Goal: Information Seeking & Learning: Check status

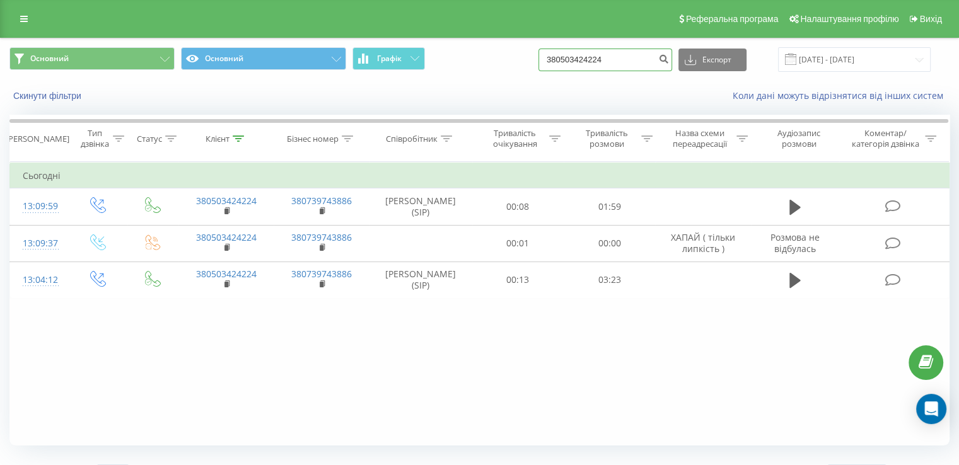
click at [624, 63] on input "380503424224" at bounding box center [606, 60] width 134 height 23
drag, startPoint x: 626, startPoint y: 59, endPoint x: 545, endPoint y: 60, distance: 80.7
click at [545, 60] on div "Основний Основний Графік 380503424224 Експорт .csv .xls .xlsx [DATE] - [DATE]" at bounding box center [479, 59] width 940 height 25
paste input "631706060"
type input "380631706060"
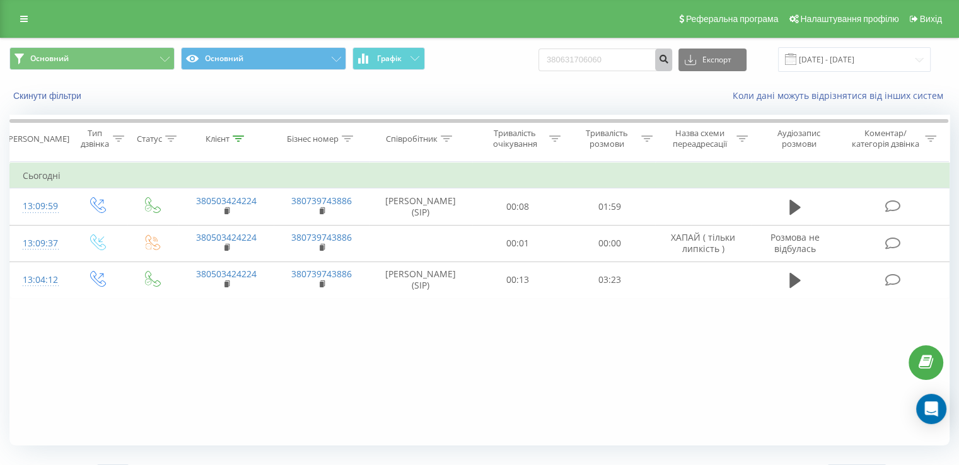
click at [669, 61] on icon "submit" at bounding box center [663, 58] width 11 height 8
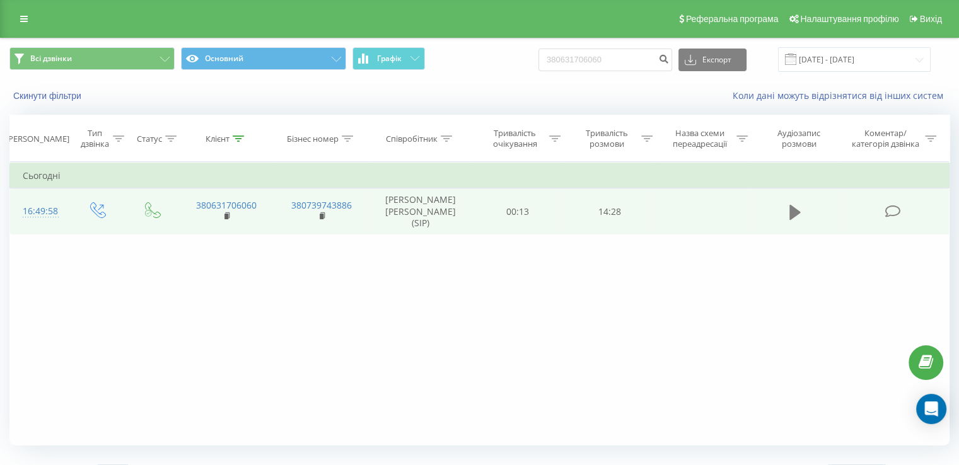
click at [793, 204] on icon at bounding box center [795, 211] width 11 height 15
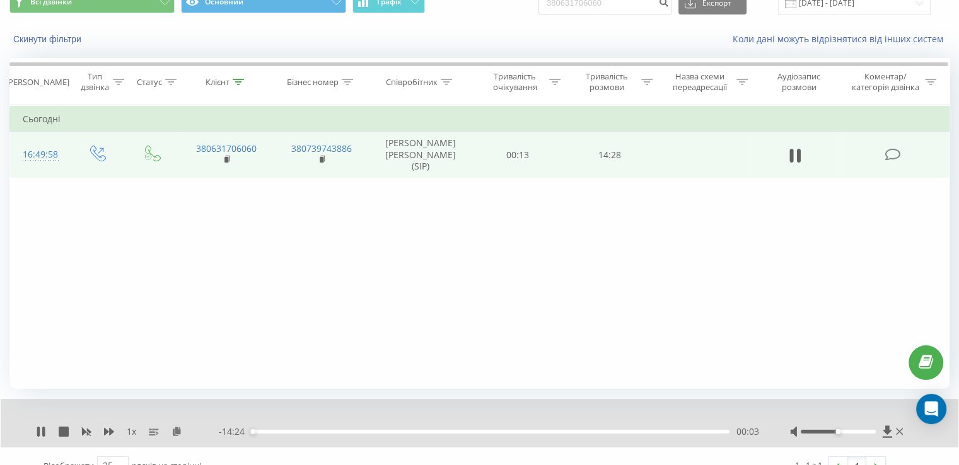
scroll to position [76, 0]
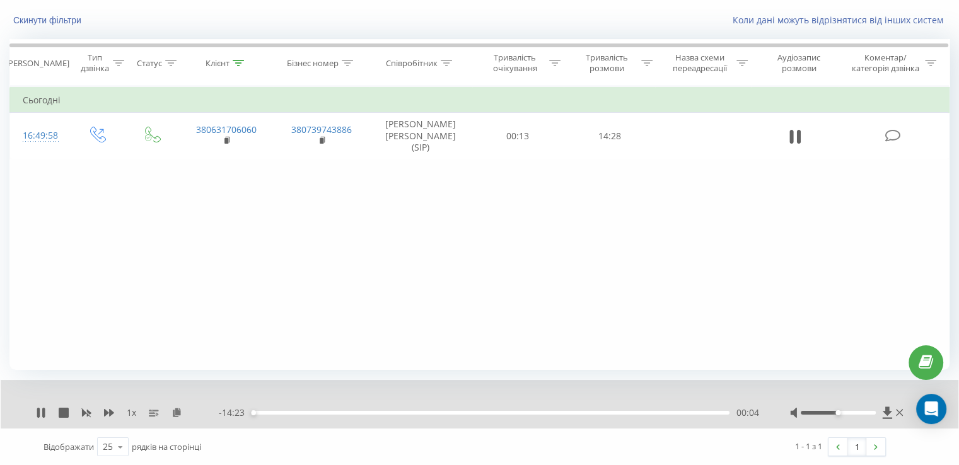
click at [269, 412] on div "00:04" at bounding box center [490, 413] width 479 height 4
click at [495, 416] on div "- 13:49 00:39 00:39" at bounding box center [489, 413] width 540 height 13
click at [494, 411] on div "07:21" at bounding box center [490, 413] width 479 height 4
click at [557, 415] on div "- 05:34 08:53 08:53" at bounding box center [489, 413] width 540 height 13
click at [559, 412] on div "08:54" at bounding box center [490, 413] width 479 height 4
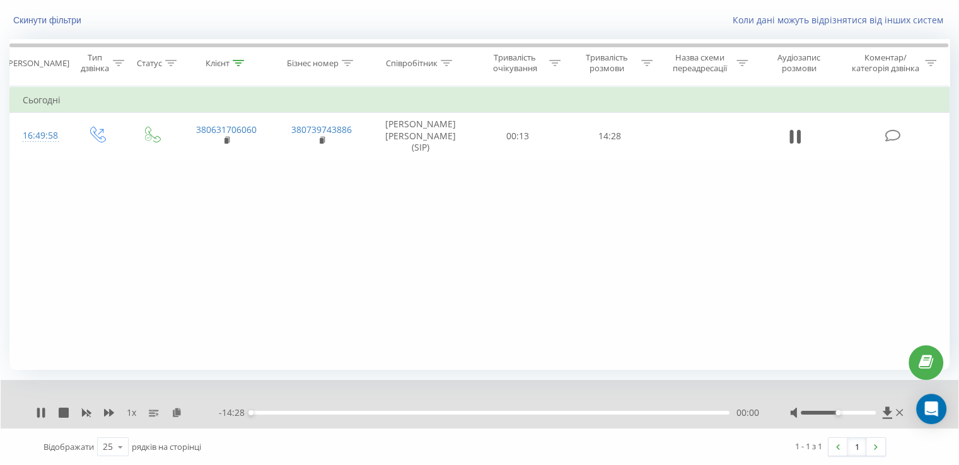
click at [563, 412] on div "00:00" at bounding box center [490, 413] width 479 height 4
click at [566, 412] on div "09:26" at bounding box center [490, 413] width 479 height 4
click at [573, 411] on div "09:43" at bounding box center [490, 413] width 479 height 4
click at [580, 411] on div "09:43" at bounding box center [490, 413] width 479 height 4
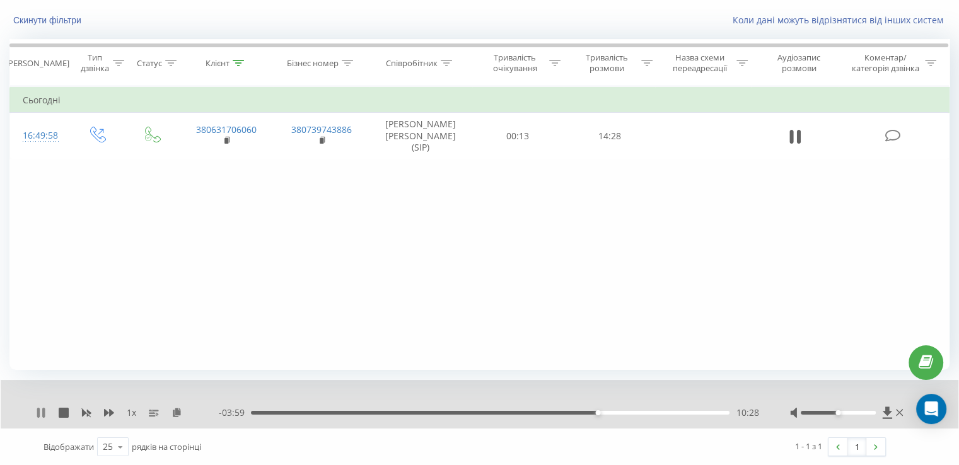
click at [45, 409] on icon at bounding box center [41, 413] width 10 height 10
click at [583, 412] on div "10:02" at bounding box center [583, 413] width 5 height 5
click at [40, 411] on icon at bounding box center [41, 413] width 8 height 10
click at [590, 413] on div "10:06" at bounding box center [490, 413] width 479 height 4
click at [585, 411] on div "10:06" at bounding box center [490, 413] width 479 height 4
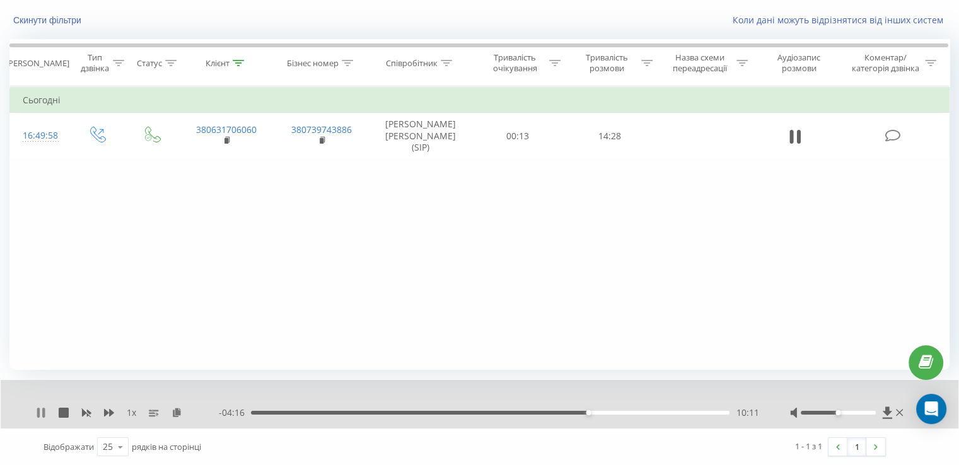
click at [41, 409] on icon at bounding box center [41, 413] width 10 height 10
click at [891, 414] on icon at bounding box center [887, 413] width 11 height 13
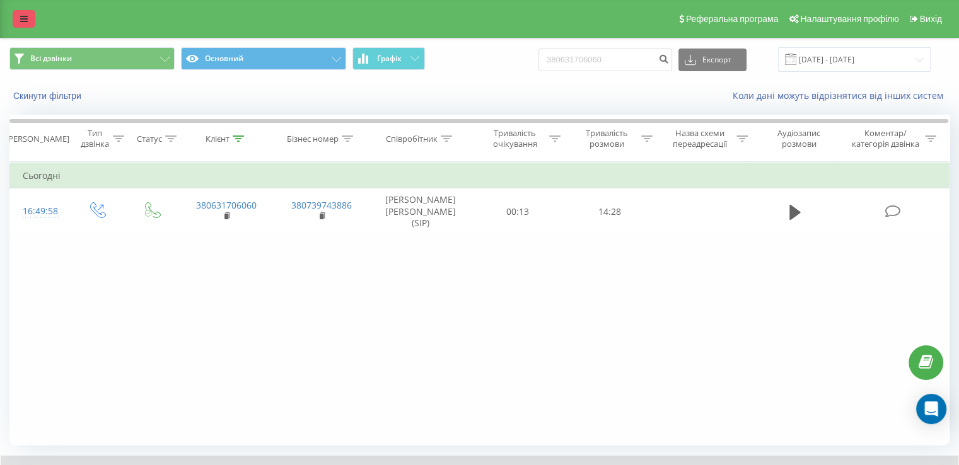
click at [23, 18] on icon at bounding box center [24, 19] width 8 height 9
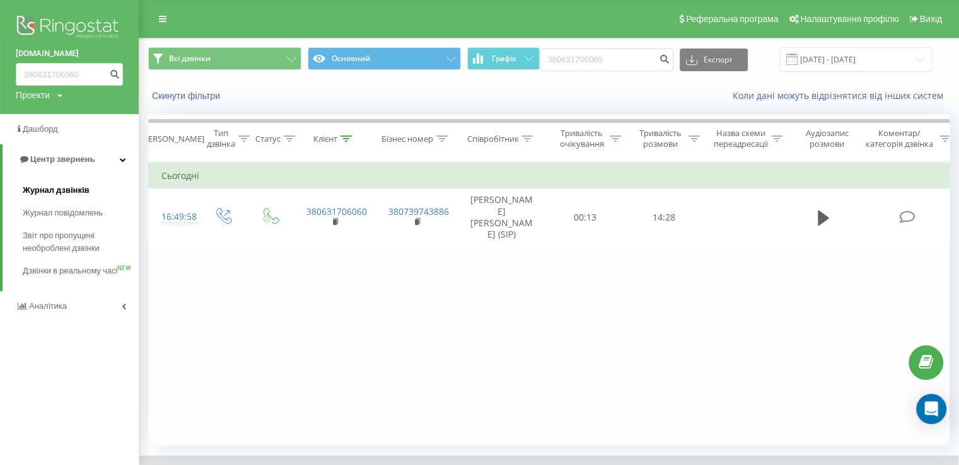
click at [74, 192] on span "Журнал дзвінків" at bounding box center [56, 190] width 67 height 13
